Goal: Task Accomplishment & Management: Manage account settings

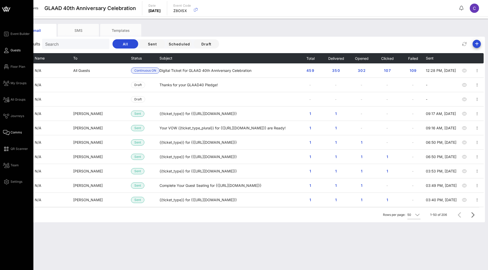
click at [13, 51] on span "Guests" at bounding box center [16, 50] width 10 height 5
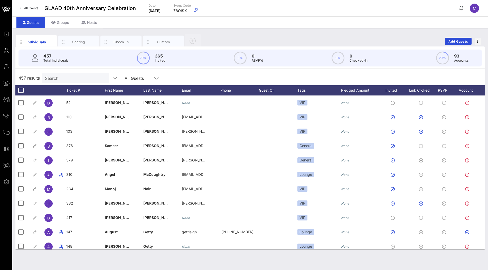
click at [73, 82] on div "Search" at bounding box center [75, 78] width 60 height 10
paste input "mariam.adams@ubs.com"
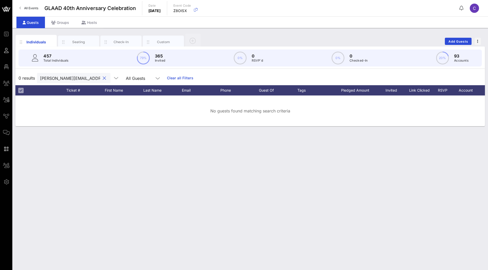
scroll to position [0, 2]
click at [65, 78] on input "mariam.adams@ubs.com" at bounding box center [70, 78] width 60 height 7
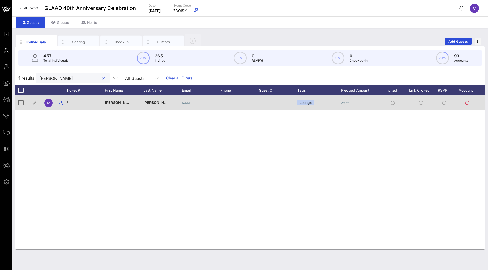
type input "mariam"
click at [183, 103] on icon "None" at bounding box center [186, 103] width 8 height 4
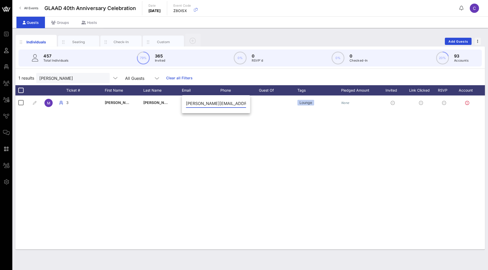
scroll to position [0, 2]
type input "mariam.adams@ubs.com"
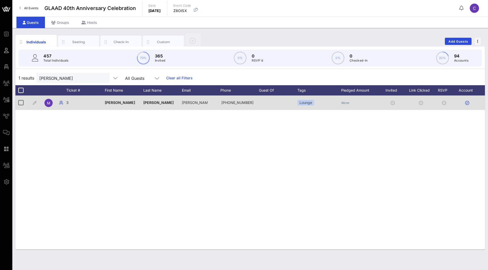
scroll to position [0, 10]
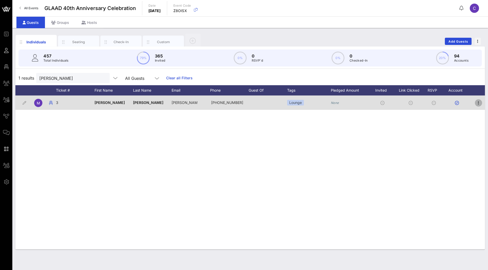
click at [478, 103] on icon "button" at bounding box center [479, 103] width 6 height 6
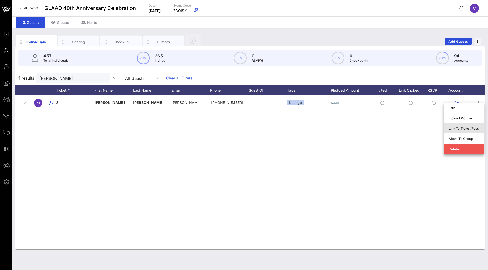
click at [465, 128] on div "Link To Ticket/Pass" at bounding box center [464, 128] width 30 height 4
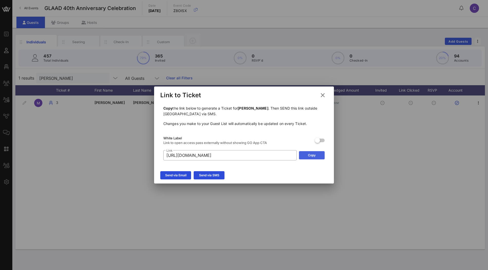
click at [310, 156] on icon at bounding box center [312, 155] width 4 height 3
click at [324, 94] on icon at bounding box center [322, 95] width 7 height 6
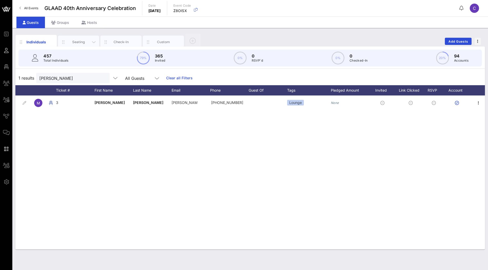
click at [81, 46] on div "Seating" at bounding box center [78, 42] width 41 height 13
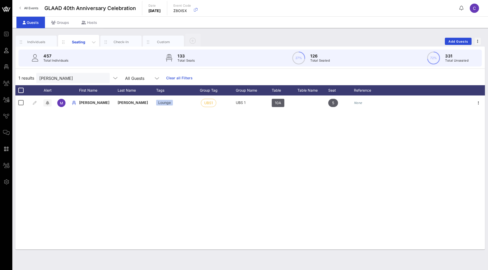
scroll to position [0, 0]
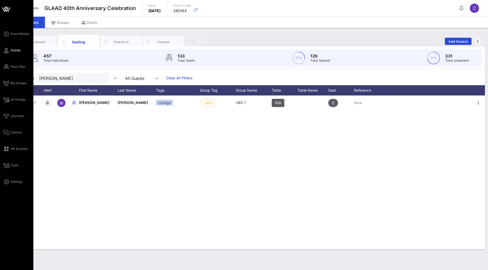
click at [17, 51] on span "Guests" at bounding box center [16, 50] width 10 height 5
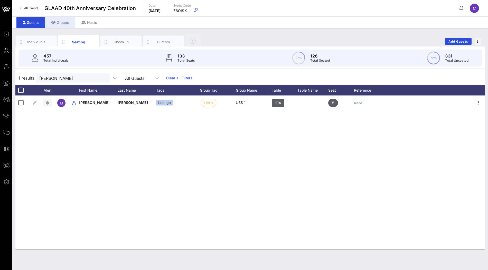
click at [65, 21] on div "Groups" at bounding box center [60, 23] width 30 height 12
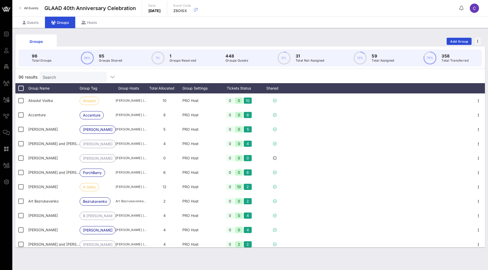
click at [81, 79] on input "Search" at bounding box center [73, 77] width 60 height 7
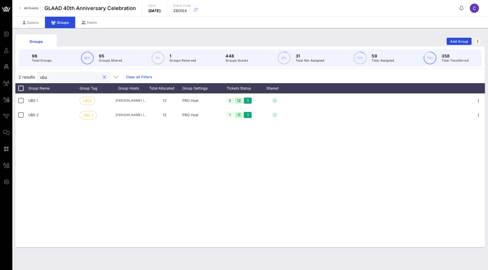
type input "ubs"
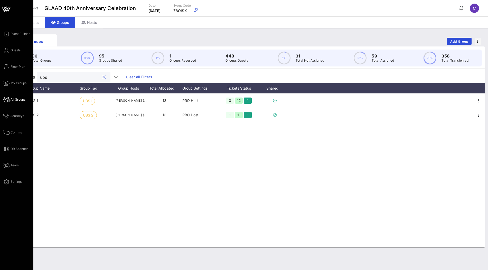
click at [14, 102] on link "All Groups" at bounding box center [14, 100] width 22 height 6
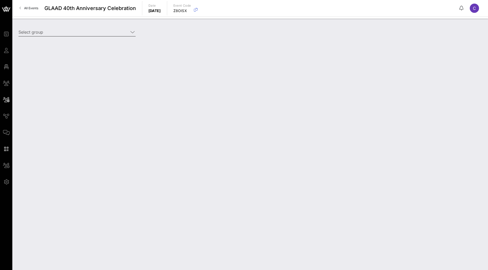
click at [73, 31] on input "Select group" at bounding box center [74, 32] width 110 height 8
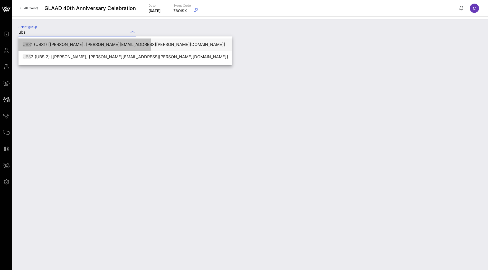
click at [51, 45] on div "UBS 1 (UBS1) [Bushra Choudhury, bushra.choudhury@ubs.com]" at bounding box center [126, 44] width 206 height 5
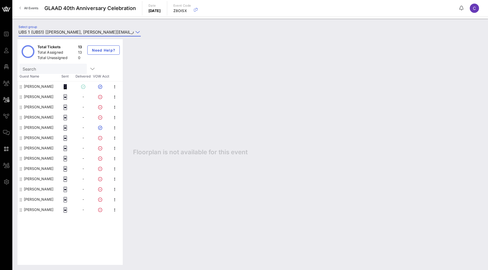
type input "UBS 1 (UBS1) [Bushra Choudhury, bushra.choudhury@ubs.com]"
click at [115, 128] on icon "button" at bounding box center [115, 128] width 6 height 6
click at [126, 127] on div "Edit" at bounding box center [141, 129] width 39 height 4
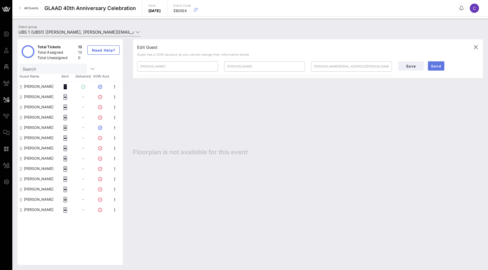
click at [434, 66] on span "Send" at bounding box center [436, 66] width 12 height 4
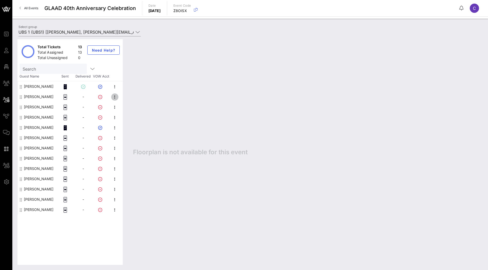
click at [116, 95] on icon "button" at bounding box center [115, 97] width 6 height 6
click at [131, 96] on div "Edit" at bounding box center [141, 98] width 39 height 8
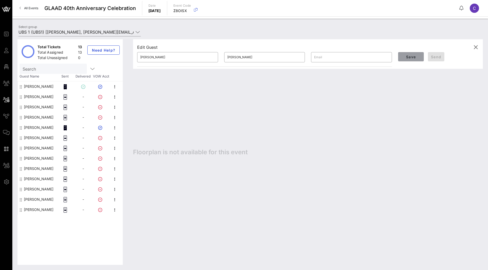
click at [401, 60] on button "Save" at bounding box center [411, 56] width 26 height 9
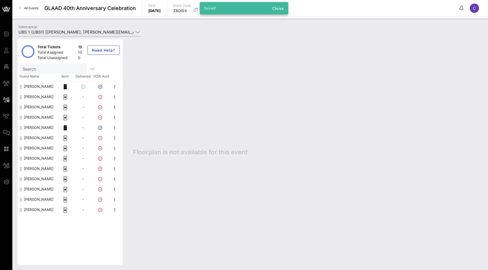
click at [37, 107] on div "Zaya Wade" at bounding box center [39, 107] width 30 height 10
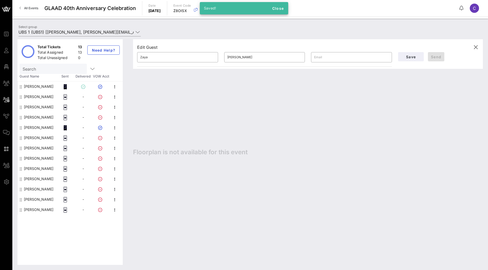
click at [35, 117] on div "J Mills Pierre" at bounding box center [39, 117] width 30 height 10
type input "J Mills"
type input "Pierre"
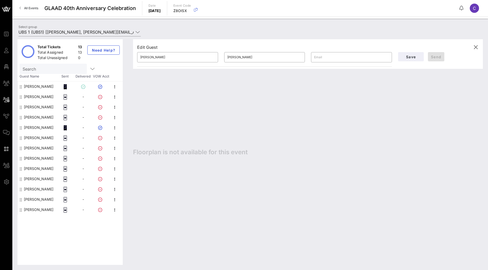
click at [33, 124] on div "[PERSON_NAME]" at bounding box center [39, 128] width 30 height 10
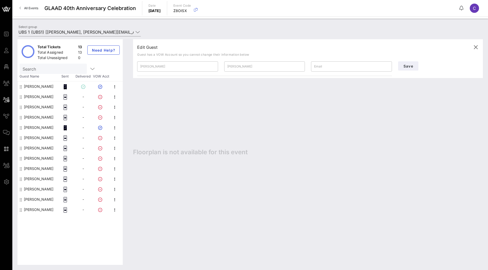
type input "Mariam"
type input "Adams"
type input "mariam.adams@ubs.com"
click at [31, 140] on div "Rena Adams" at bounding box center [39, 138] width 30 height 10
type input "Rena"
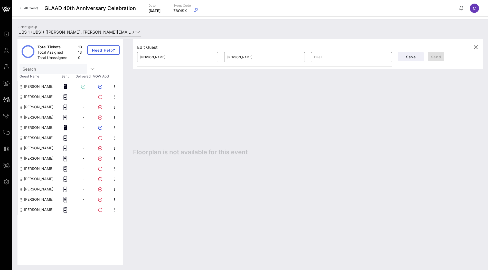
click at [31, 146] on div "Robert Damante" at bounding box center [39, 148] width 30 height 10
type input "Robert"
type input "Damante"
click at [31, 159] on div "Rajas Desai" at bounding box center [39, 158] width 30 height 10
type input "Rajas"
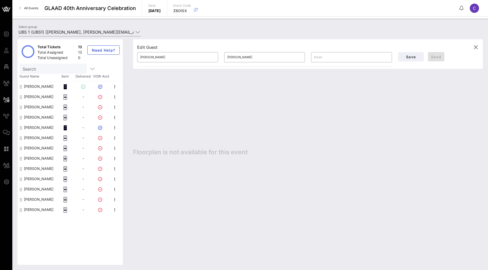
type input "Desai"
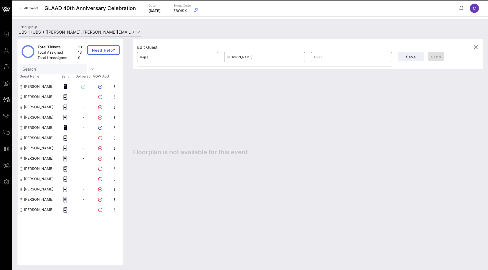
click at [31, 168] on div "Robert Panessiti" at bounding box center [39, 169] width 30 height 10
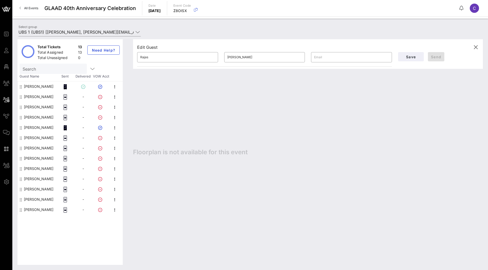
type input "Robert"
type input "Panessiti"
click at [32, 179] on div "Christine Abbott" at bounding box center [39, 179] width 30 height 10
type input "Christine"
type input "Abbott"
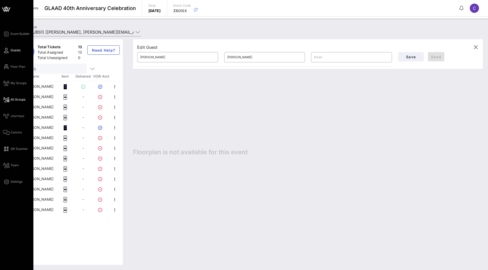
click at [10, 51] on link "Guests" at bounding box center [11, 50] width 17 height 6
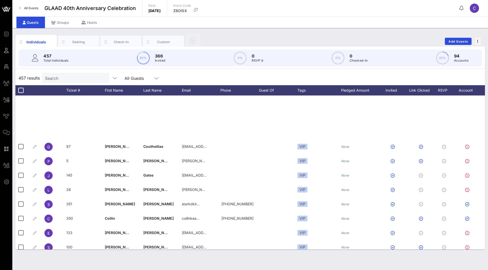
scroll to position [802, 0]
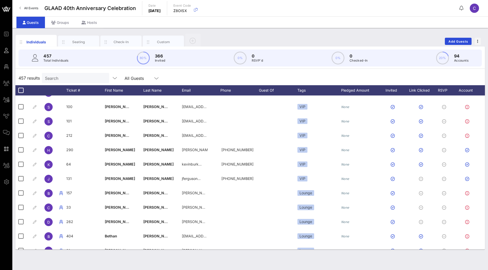
click at [81, 79] on input "Search" at bounding box center [75, 78] width 60 height 7
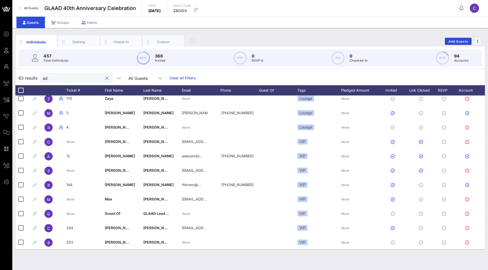
scroll to position [0, 0]
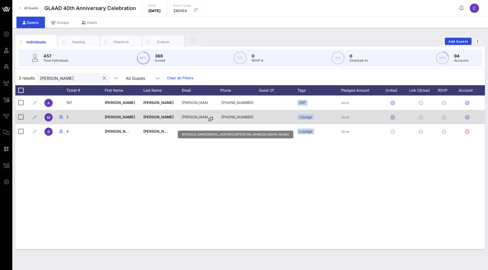
type input "adam"
click at [209, 119] on icon at bounding box center [211, 119] width 5 height 1
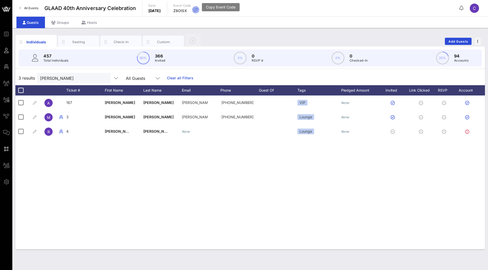
click at [199, 8] on icon "button" at bounding box center [196, 10] width 6 height 6
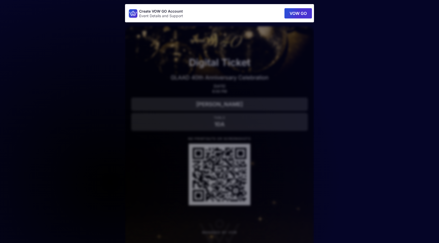
scroll to position [13, 0]
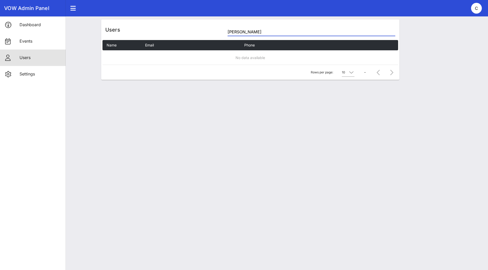
click at [275, 36] on div "Users Philip Robson" at bounding box center [250, 30] width 298 height 21
click at [280, 33] on input "Philip Robson" at bounding box center [312, 32] width 168 height 8
paste input "Z8OISX"
click at [283, 32] on input "Z8OISX" at bounding box center [312, 32] width 168 height 8
paste input "mariam.adams@ubs.com"
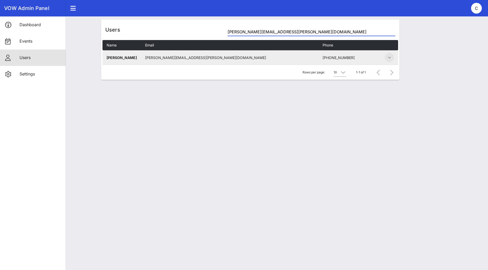
type input "mariam.adams@ubs.com"
click at [390, 55] on icon "button" at bounding box center [390, 57] width 6 height 6
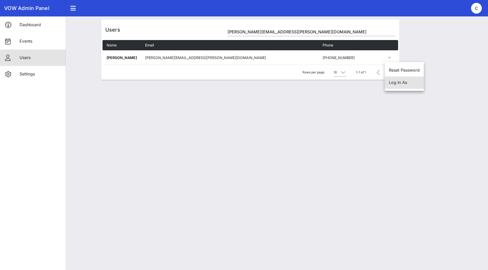
click at [397, 84] on div "Log In As" at bounding box center [404, 82] width 31 height 5
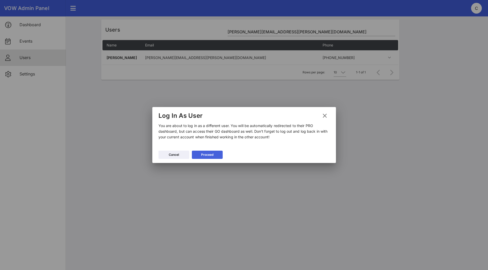
click at [208, 155] on icon at bounding box center [207, 154] width 4 height 3
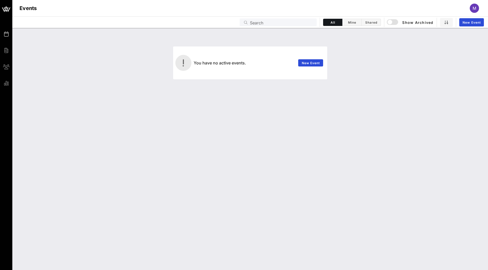
click at [474, 8] on span "M" at bounding box center [475, 8] width 4 height 5
